Goal: Task Accomplishment & Management: Manage account settings

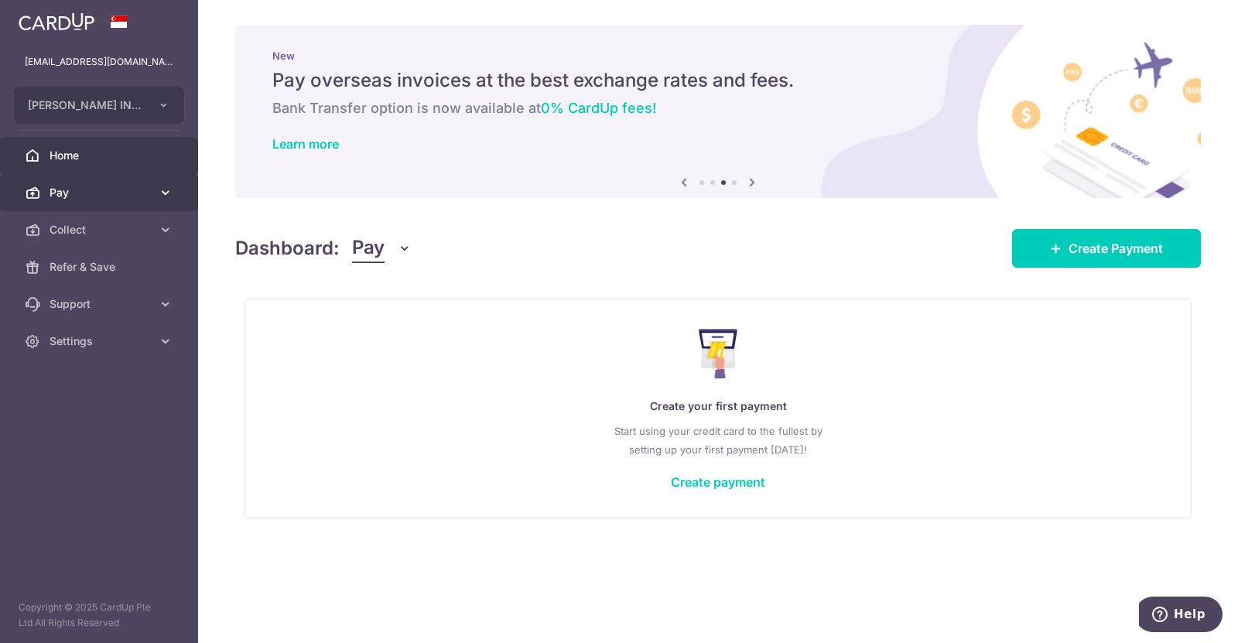
click at [94, 192] on span "Pay" at bounding box center [101, 192] width 102 height 15
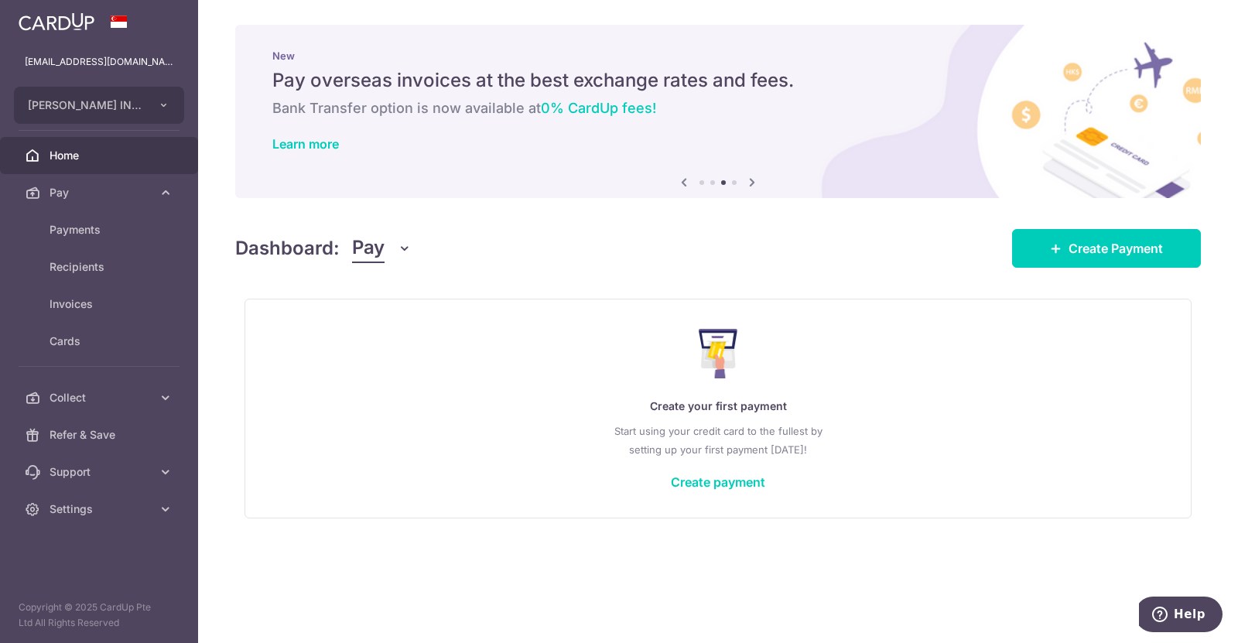
click at [84, 143] on link "Home" at bounding box center [99, 155] width 198 height 37
